Goal: Task Accomplishment & Management: Complete application form

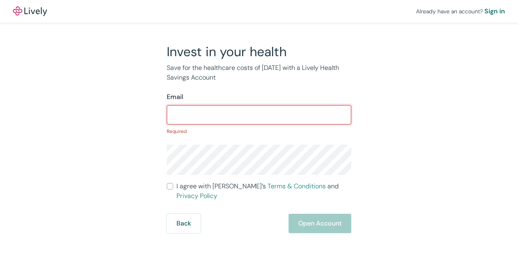
click at [223, 117] on input "Email" at bounding box center [259, 115] width 185 height 16
paste input "[EMAIL_ADDRESS][DOMAIN_NAME]"
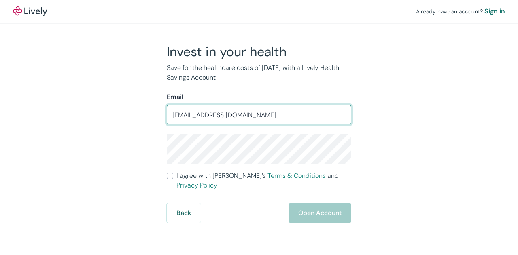
type input "[EMAIL_ADDRESS][DOMAIN_NAME]"
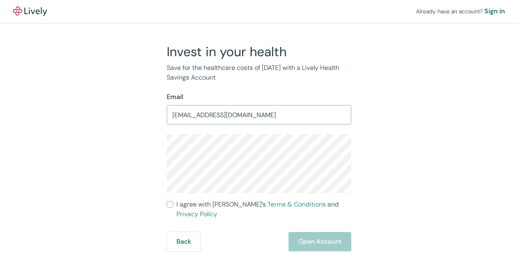
click at [135, 174] on div "Invest in your health Save for the healthcare costs of [DATE] with a Lively Hea…" at bounding box center [254, 148] width 388 height 208
click at [172, 202] on input "I agree with Lively’s Terms & Conditions and Privacy Policy" at bounding box center [170, 205] width 6 height 6
checkbox input "true"
click at [136, 165] on div "Invest in your health Save for the healthcare costs of tomorrow with a Lively H…" at bounding box center [254, 148] width 388 height 208
click at [99, 189] on div "Invest in your health Save for the healthcare costs of tomorrow with a Lively H…" at bounding box center [254, 148] width 388 height 208
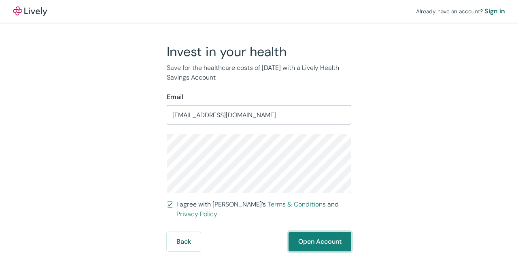
click at [318, 232] on button "Open Account" at bounding box center [319, 241] width 63 height 19
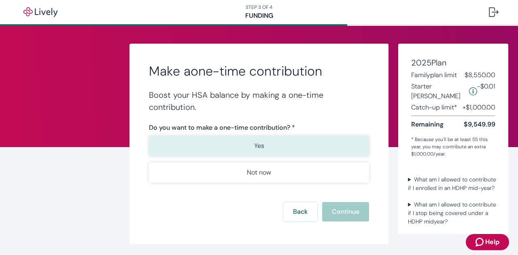
click at [259, 150] on p "Yes" at bounding box center [259, 146] width 10 height 10
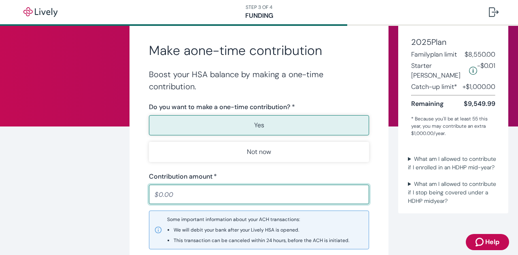
scroll to position [21, 0]
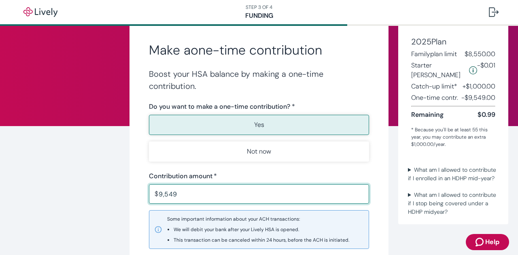
type input "9,549.99"
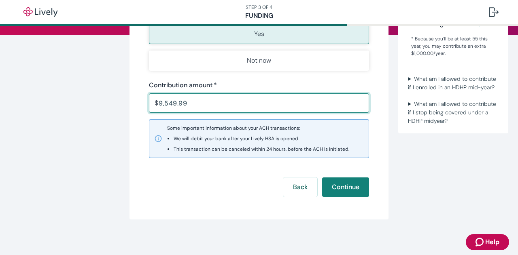
scroll to position [114, 0]
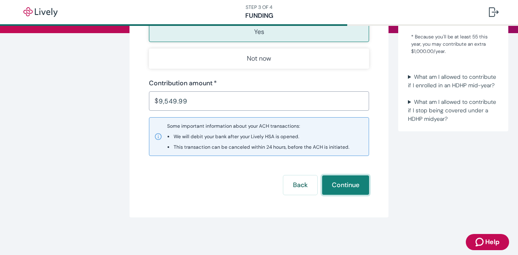
click at [339, 183] on button "Continue" at bounding box center [345, 185] width 47 height 19
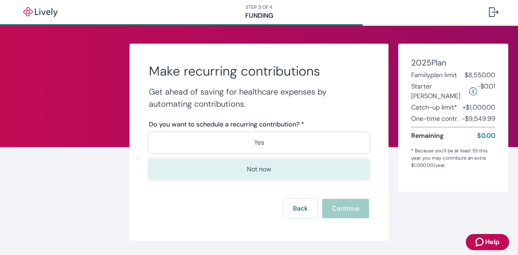
click at [261, 169] on p "Not now" at bounding box center [259, 170] width 24 height 10
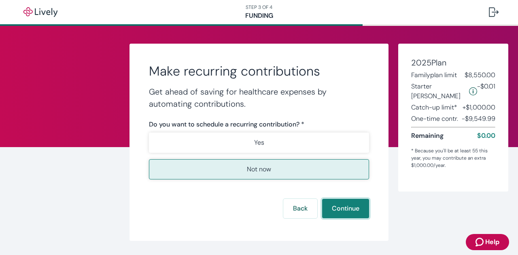
click at [345, 209] on button "Continue" at bounding box center [345, 208] width 47 height 19
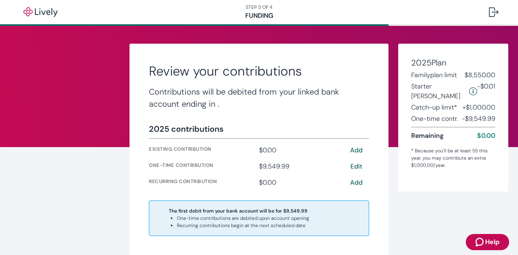
scroll to position [19, 0]
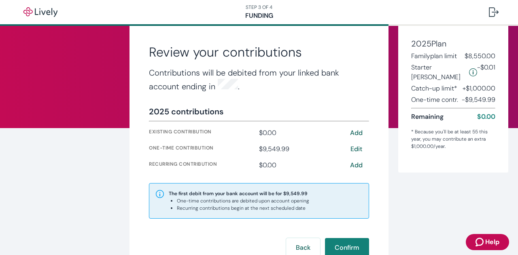
click at [388, 180] on div "Review your contributions Contributions will be debited from your linked bank a…" at bounding box center [259, 153] width 388 height 256
click at [350, 242] on button "Confirm" at bounding box center [347, 247] width 44 height 19
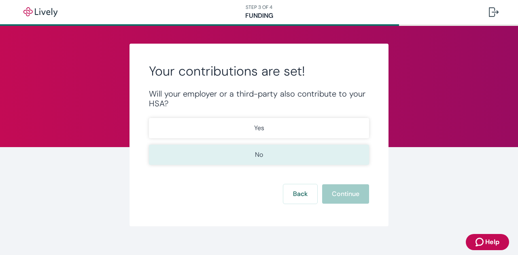
click at [280, 152] on button "No" at bounding box center [259, 155] width 220 height 20
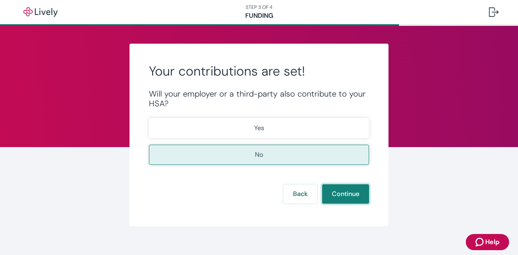
click at [340, 195] on button "Continue" at bounding box center [345, 194] width 47 height 19
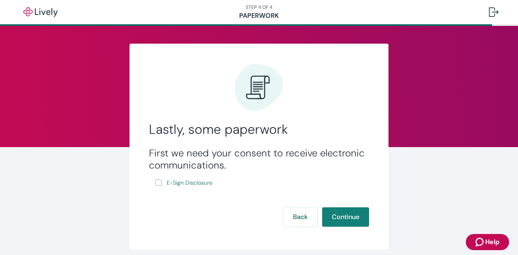
click at [157, 183] on input "E-Sign Disclosure" at bounding box center [158, 183] width 6 height 6
checkbox input "true"
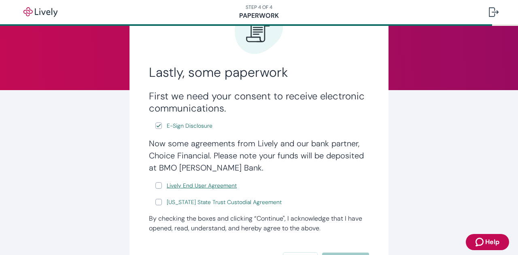
scroll to position [61, 0]
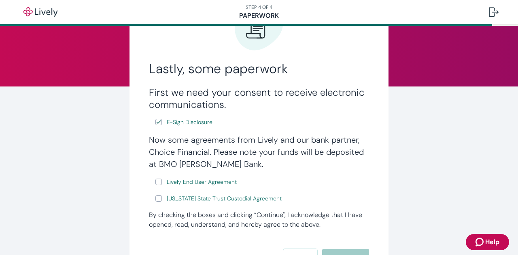
click at [155, 182] on input "Lively End User Agreement" at bounding box center [158, 182] width 6 height 6
checkbox input "true"
click at [154, 207] on form "First we need your consent to receive electronic communications. E-Sign Disclos…" at bounding box center [259, 178] width 220 height 182
click at [155, 199] on input "Wyoming State Trust Custodial Agreement" at bounding box center [158, 198] width 6 height 6
checkbox input "true"
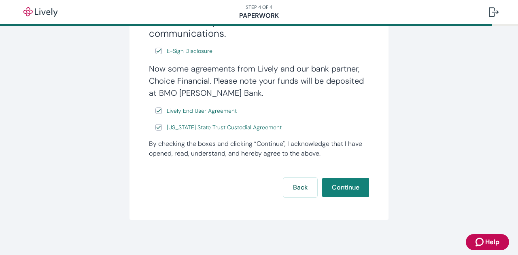
scroll to position [136, 0]
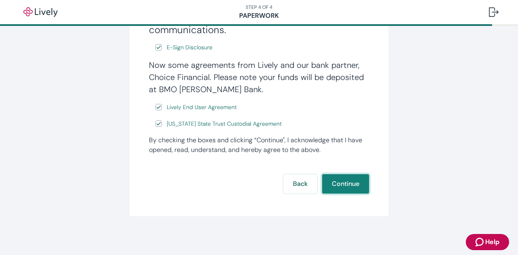
click at [361, 181] on button "Continue" at bounding box center [345, 183] width 47 height 19
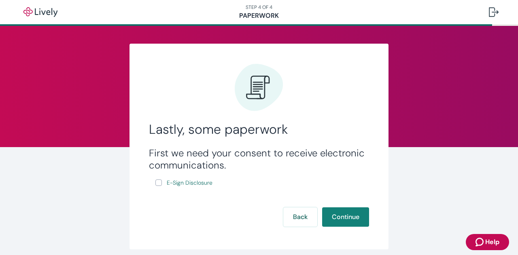
click at [157, 184] on input "E-Sign Disclosure" at bounding box center [158, 183] width 6 height 6
checkbox input "true"
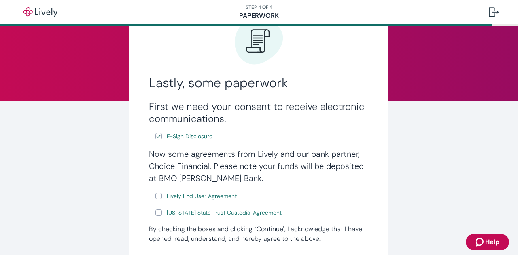
scroll to position [47, 0]
click at [156, 195] on input "Lively End User Agreement" at bounding box center [158, 196] width 6 height 6
checkbox input "true"
click at [155, 211] on input "Wyoming State Trust Custodial Agreement" at bounding box center [158, 212] width 6 height 6
checkbox input "true"
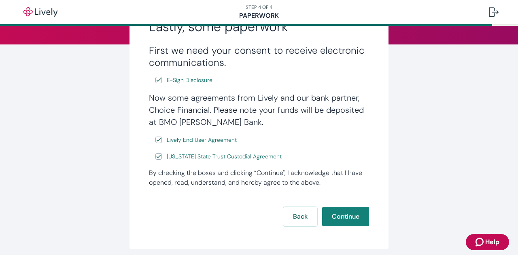
scroll to position [110, 0]
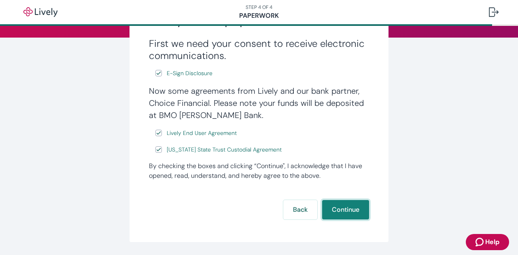
click at [345, 208] on button "Continue" at bounding box center [345, 209] width 47 height 19
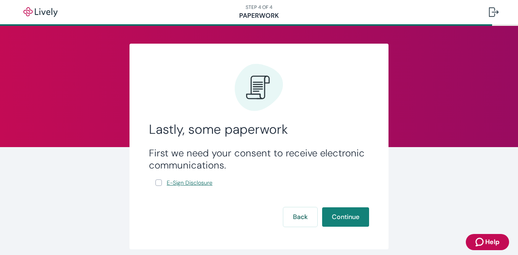
click at [185, 182] on span "E-Sign Disclosure" at bounding box center [190, 183] width 46 height 8
click at [157, 185] on input "E-Sign Disclosure" at bounding box center [158, 183] width 6 height 6
checkbox input "true"
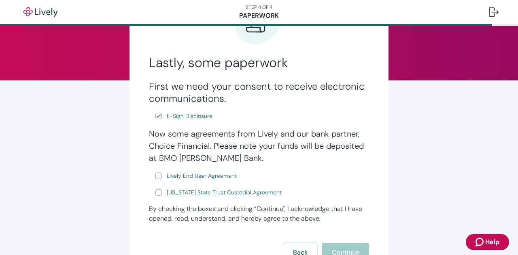
scroll to position [74, 0]
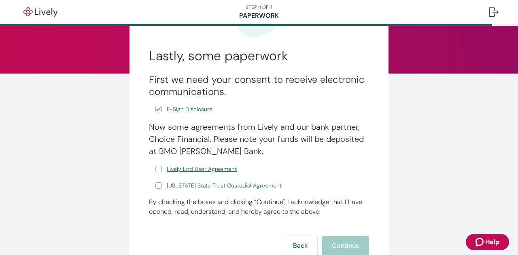
click at [208, 169] on span "Lively End User Agreement" at bounding box center [202, 169] width 70 height 8
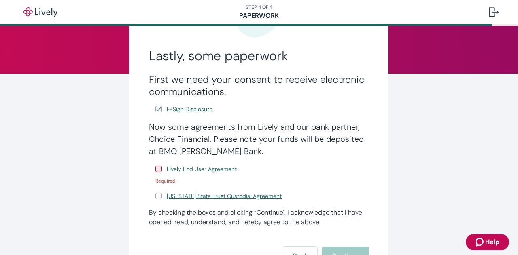
click at [212, 197] on span "Wyoming State Trust Custodial Agreement" at bounding box center [224, 196] width 115 height 8
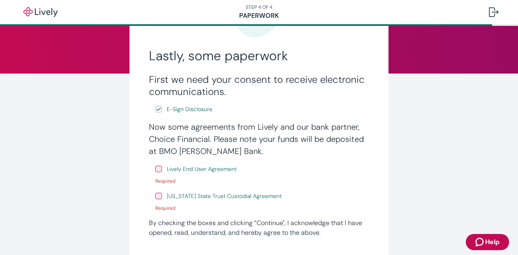
click at [156, 170] on input "Lively End User Agreement" at bounding box center [158, 169] width 6 height 6
checkbox input "true"
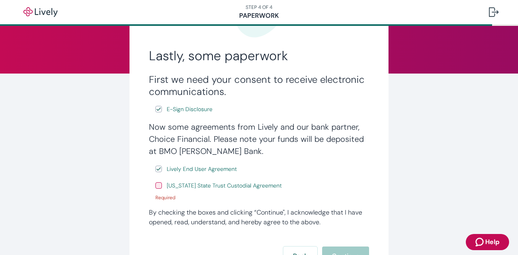
click at [157, 187] on input "Wyoming State Trust Custodial Agreement" at bounding box center [158, 185] width 6 height 6
checkbox input "true"
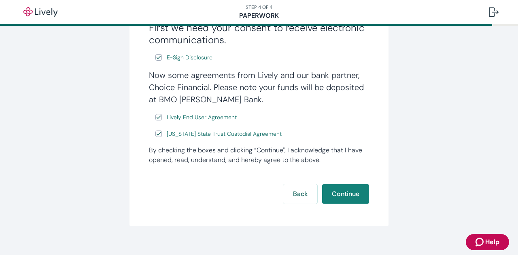
scroll to position [136, 0]
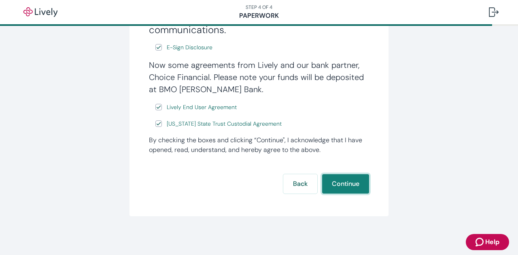
click at [338, 183] on button "Continue" at bounding box center [345, 183] width 47 height 19
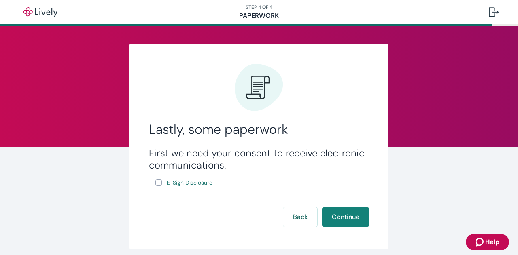
scroll to position [33, 0]
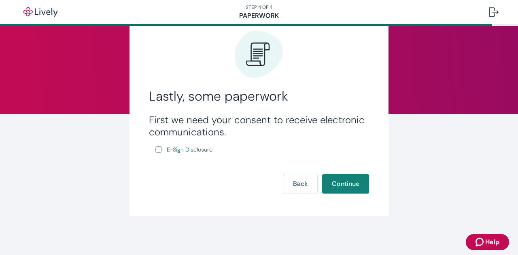
click at [155, 150] on input "E-Sign Disclosure" at bounding box center [158, 149] width 6 height 6
checkbox input "true"
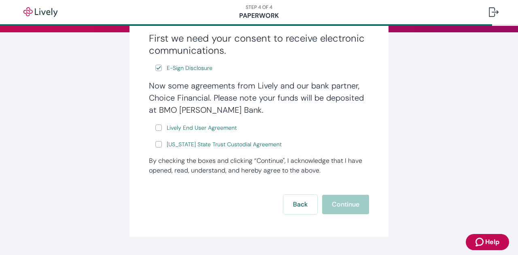
scroll to position [117, 0]
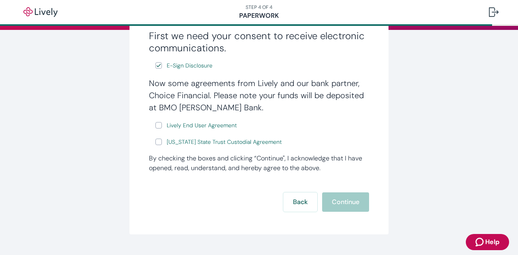
click at [155, 127] on input "Lively End User Agreement" at bounding box center [158, 125] width 6 height 6
checkbox input "true"
click at [155, 144] on input "[US_STATE] State Trust Custodial Agreement" at bounding box center [158, 142] width 6 height 6
checkbox input "true"
click at [338, 202] on button "Continue" at bounding box center [345, 202] width 47 height 19
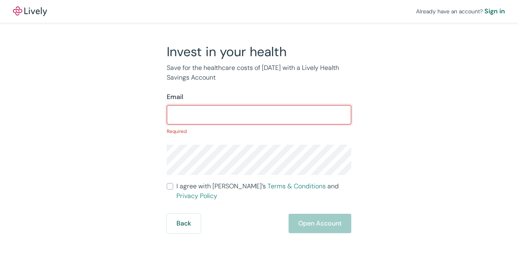
paste input "[EMAIL_ADDRESS][DOMAIN_NAME]"
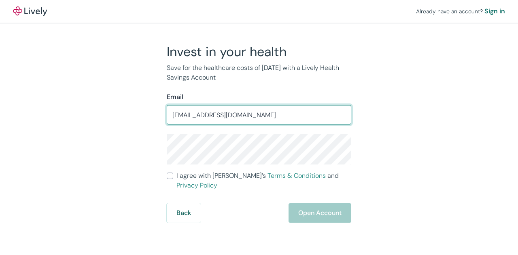
type input "[EMAIL_ADDRESS][DOMAIN_NAME]"
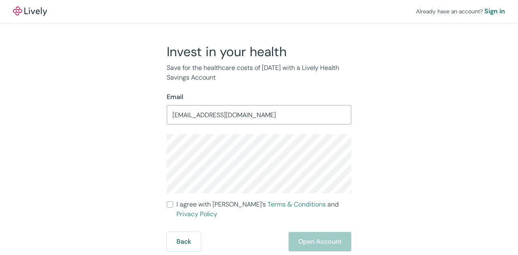
click at [171, 203] on input "I agree with Lively’s Terms & Conditions and Privacy Policy" at bounding box center [170, 205] width 6 height 6
checkbox input "true"
click at [322, 234] on button "Open Account" at bounding box center [319, 241] width 63 height 19
